Goal: Information Seeking & Learning: Understand process/instructions

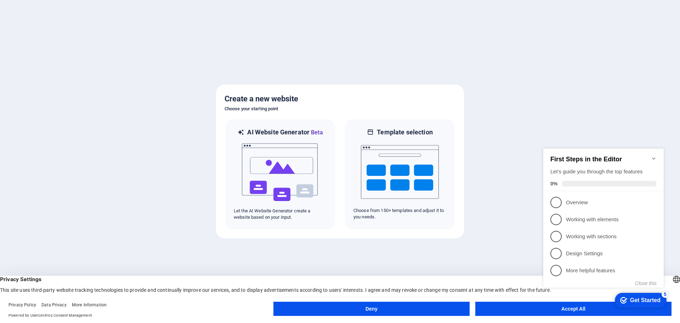
click at [509, 307] on button "Accept All" at bounding box center [573, 308] width 196 height 14
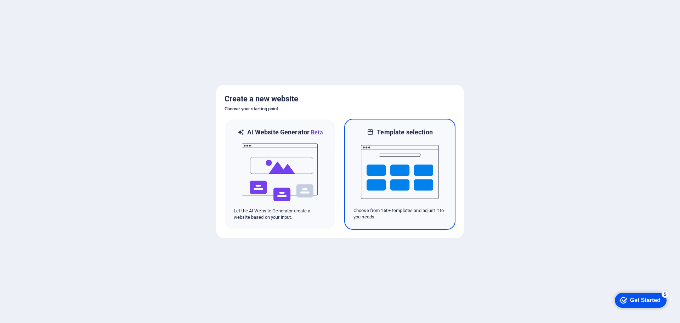
click at [422, 182] on img at bounding box center [400, 171] width 78 height 71
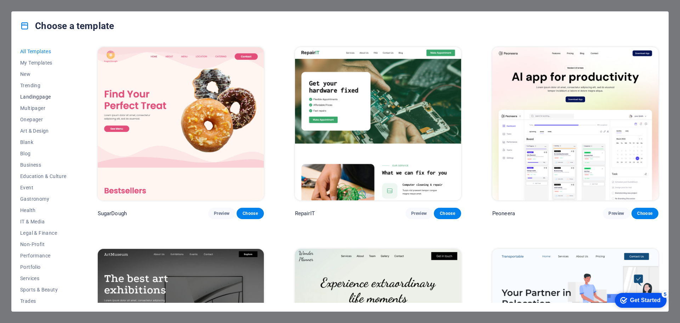
click at [38, 96] on span "Landingpage" at bounding box center [43, 97] width 46 height 6
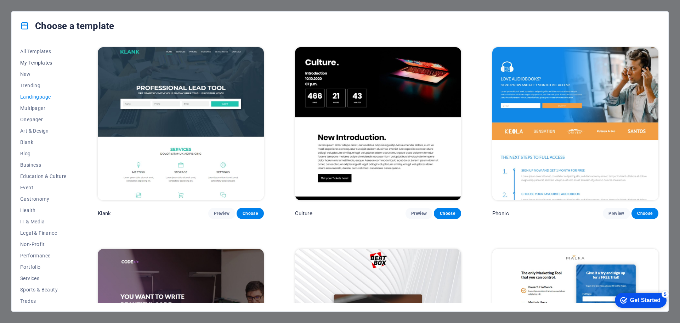
click at [38, 65] on span "My Templates" at bounding box center [43, 63] width 46 height 6
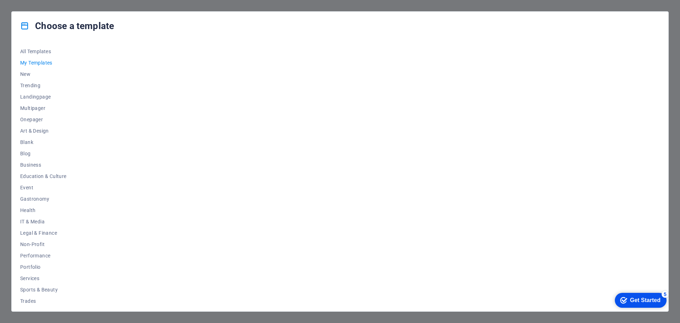
click at [640, 300] on div "Get Started" at bounding box center [645, 300] width 30 height 6
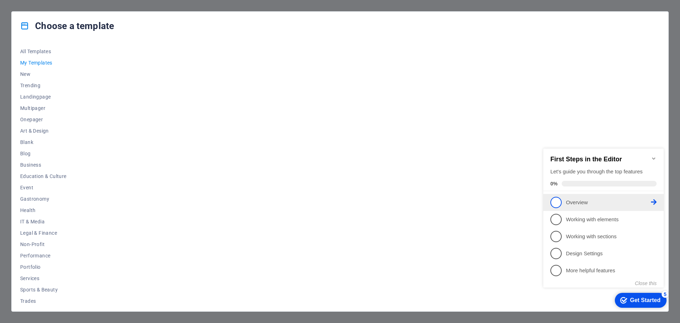
click at [588, 200] on p "Overview - incomplete" at bounding box center [608, 202] width 85 height 7
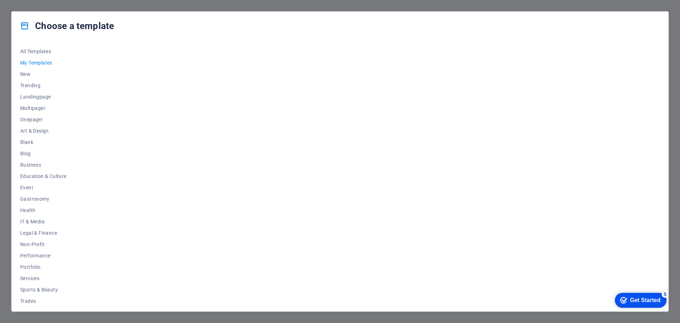
click at [641, 301] on div "Get Started" at bounding box center [645, 300] width 30 height 6
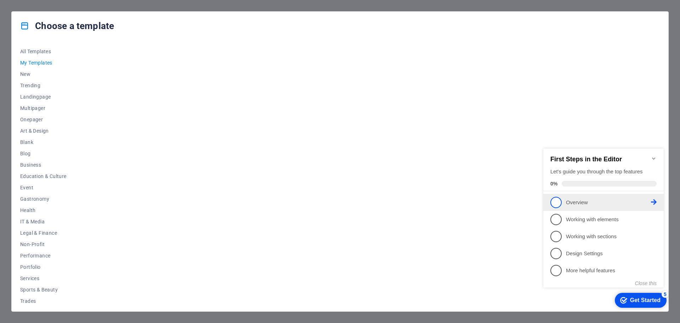
click at [557, 203] on span "1" at bounding box center [555, 202] width 11 height 11
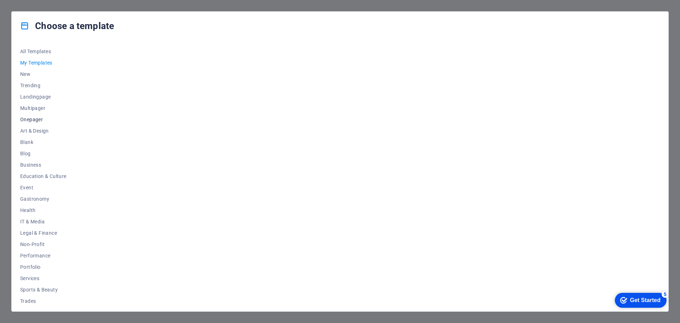
click at [30, 120] on span "Onepager" at bounding box center [43, 119] width 46 height 6
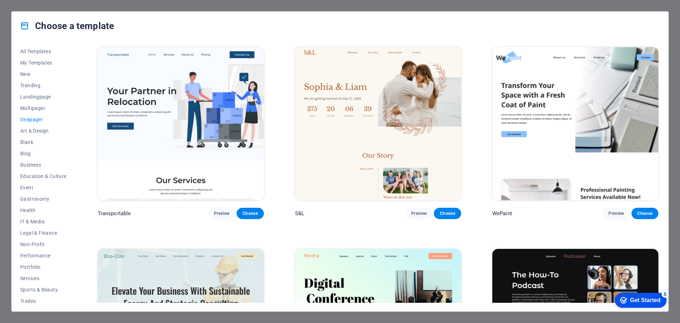
click at [633, 301] on div "Get Started" at bounding box center [645, 300] width 30 height 6
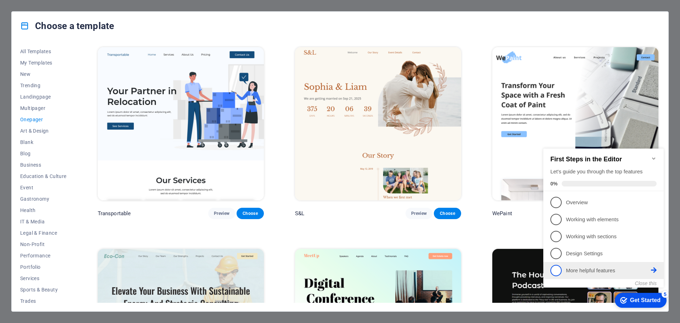
click at [655, 205] on icon at bounding box center [654, 202] width 6 height 6
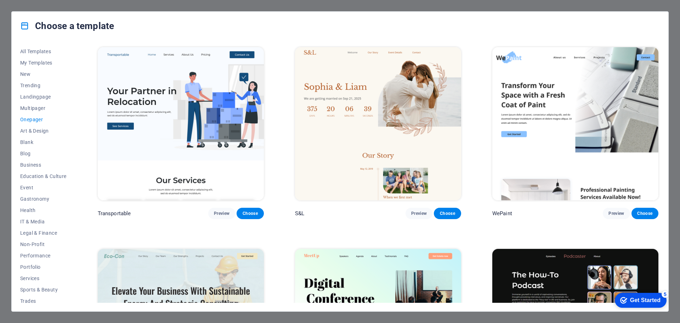
click at [665, 293] on div "5" at bounding box center [664, 293] width 7 height 7
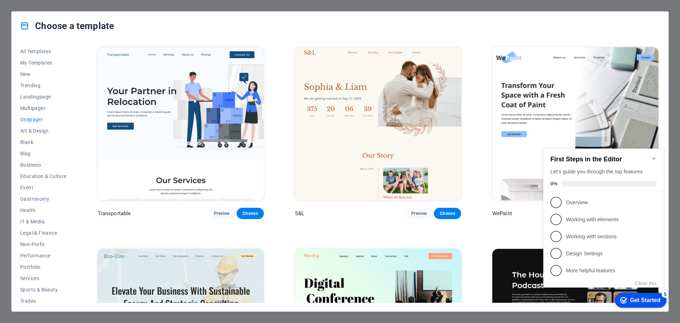
click at [587, 178] on div "First Steps in the Editor Let's guide you through the top features 0%" at bounding box center [603, 170] width 106 height 31
click at [555, 201] on span "1" at bounding box center [555, 202] width 11 height 11
